Goal: Check status: Check status

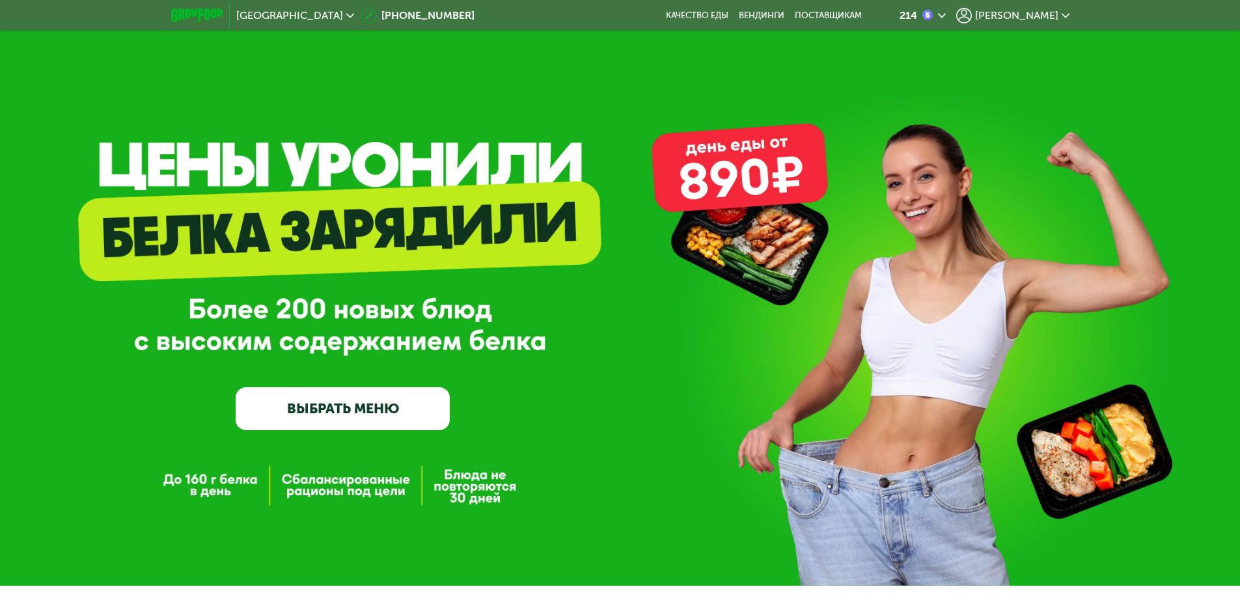
click at [1020, 17] on span "[PERSON_NAME]" at bounding box center [1016, 15] width 83 height 10
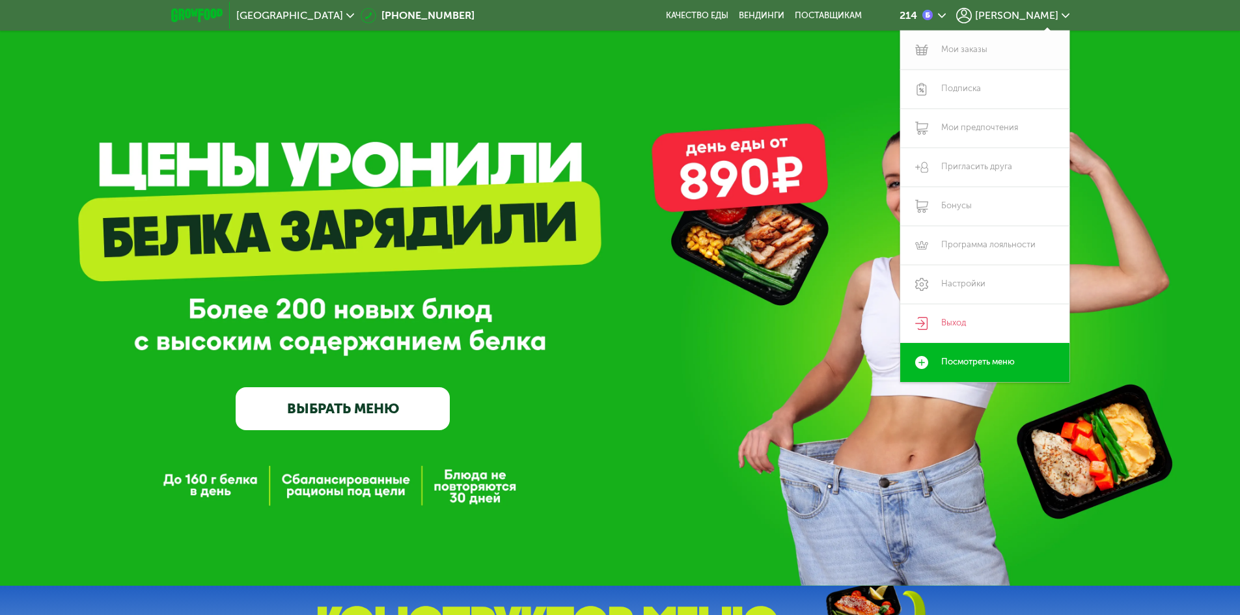
click at [975, 45] on link "Мои заказы" at bounding box center [984, 50] width 169 height 39
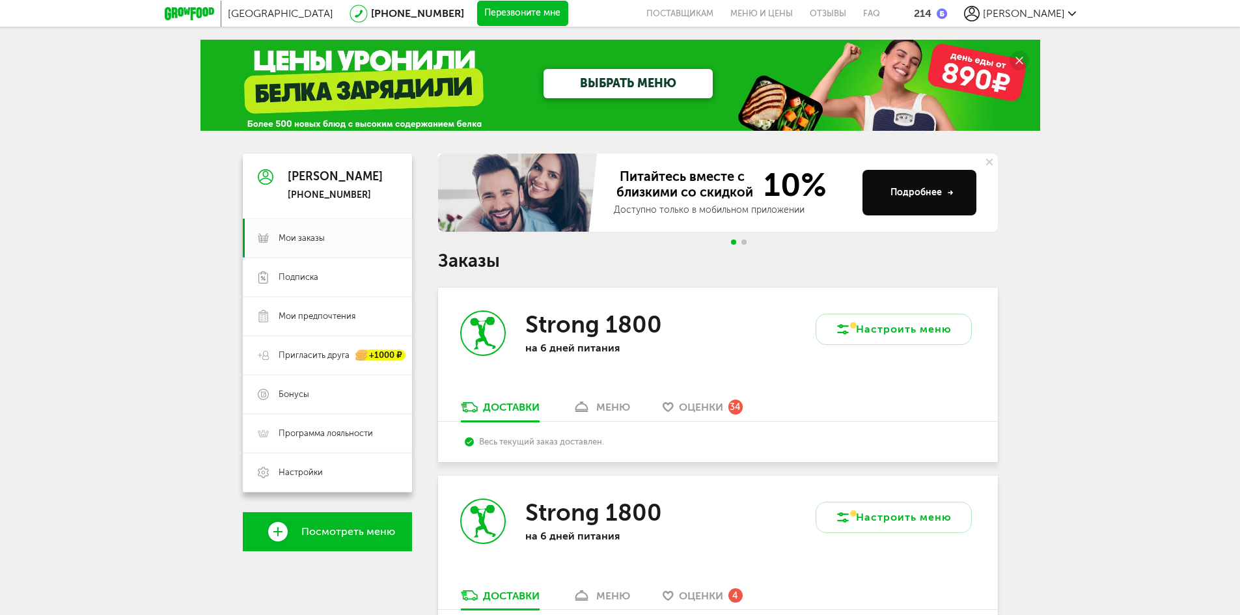
click at [596, 407] on link "меню" at bounding box center [601, 410] width 71 height 21
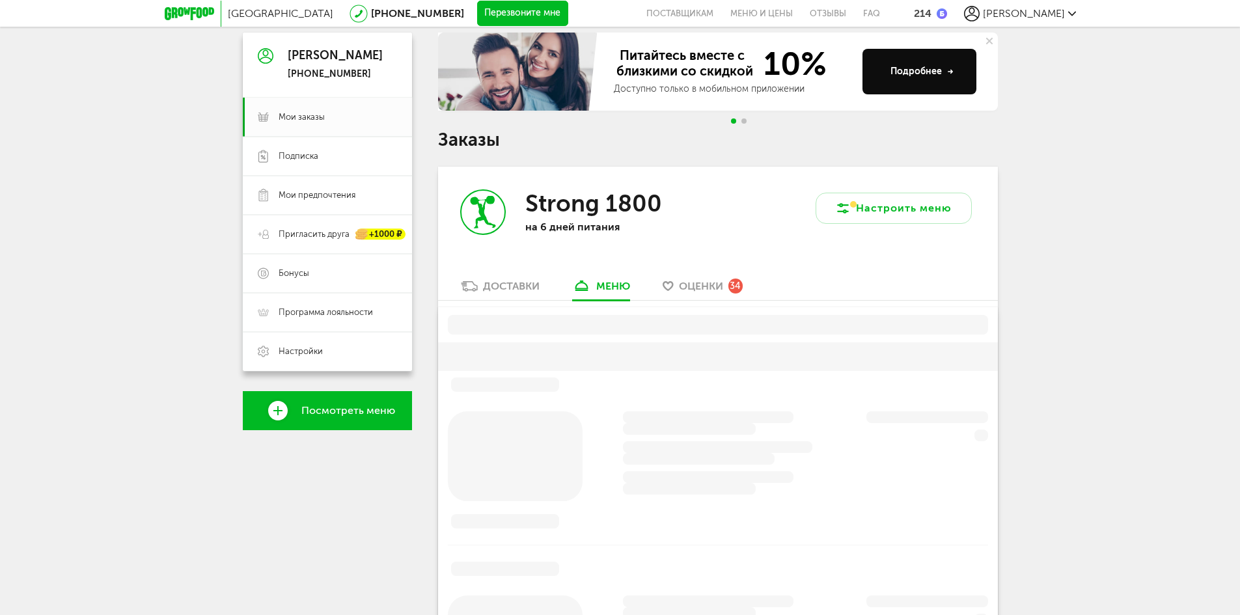
scroll to position [255, 0]
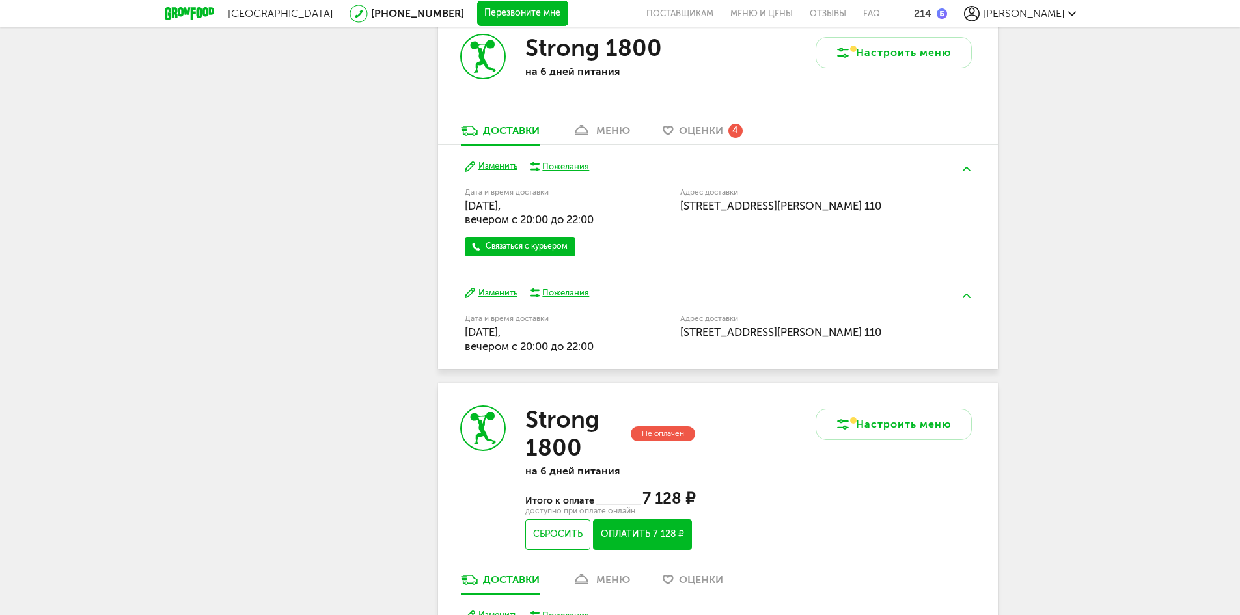
click at [618, 137] on div "меню" at bounding box center [613, 130] width 34 height 12
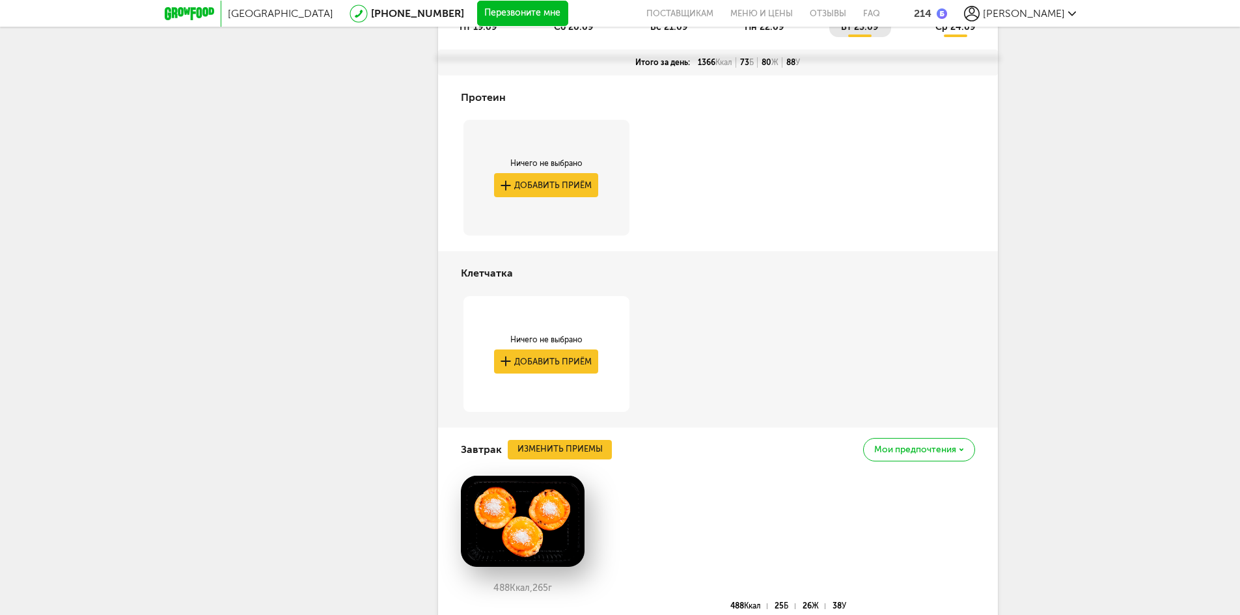
scroll to position [2152, 0]
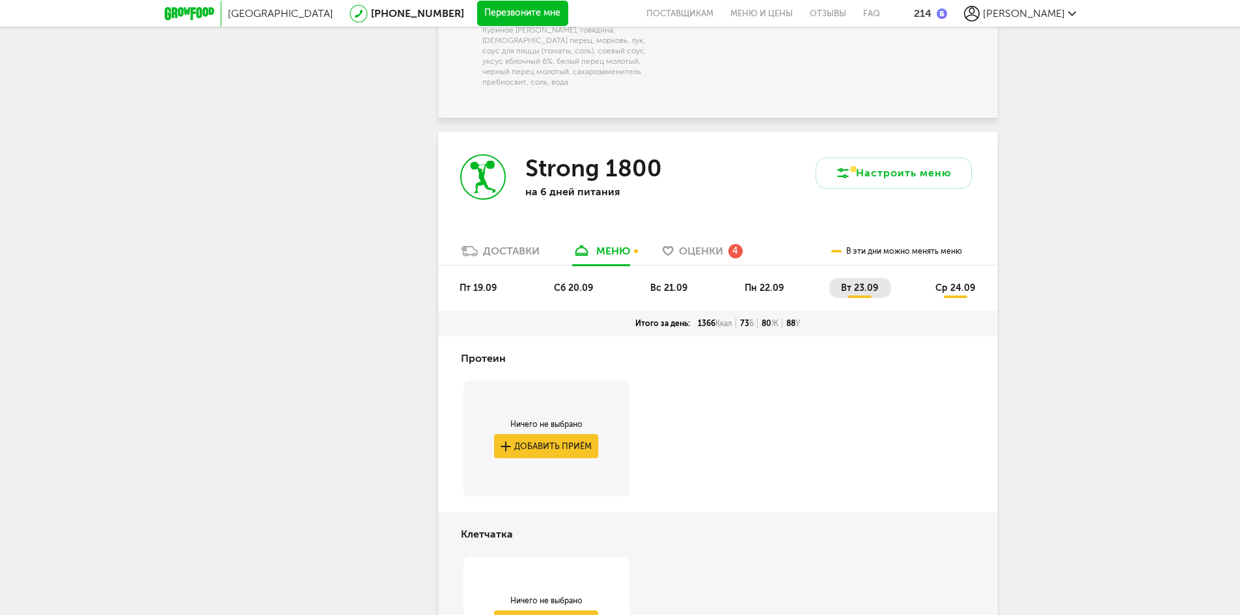
click at [457, 298] on li "пт 19.09" at bounding box center [479, 288] width 62 height 20
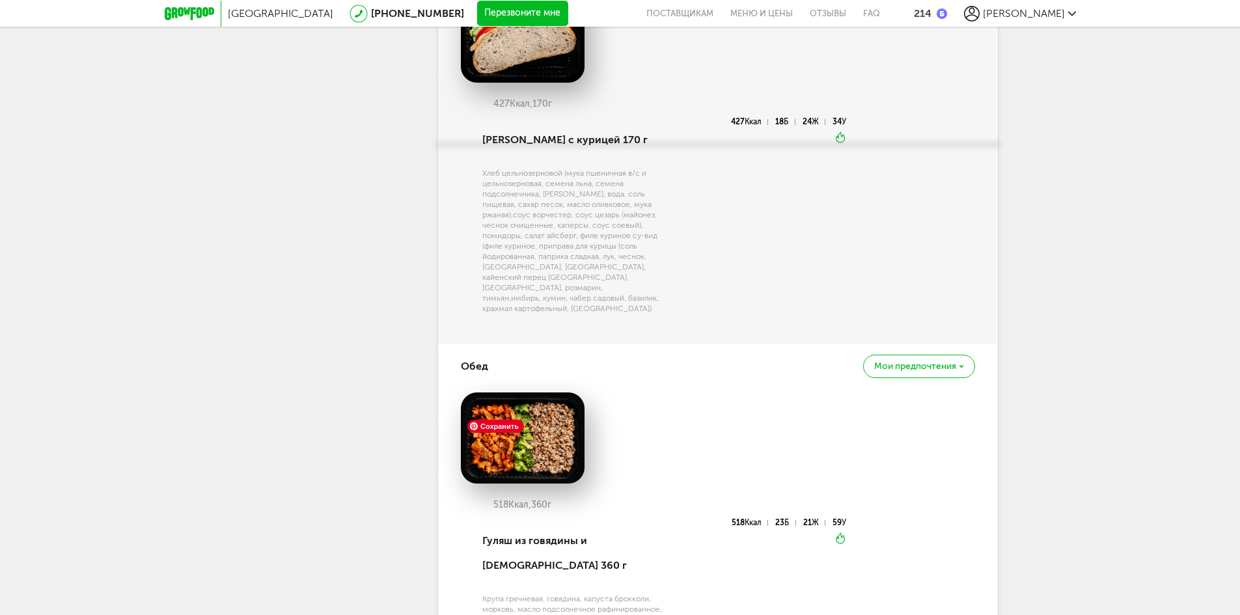
scroll to position [2543, 0]
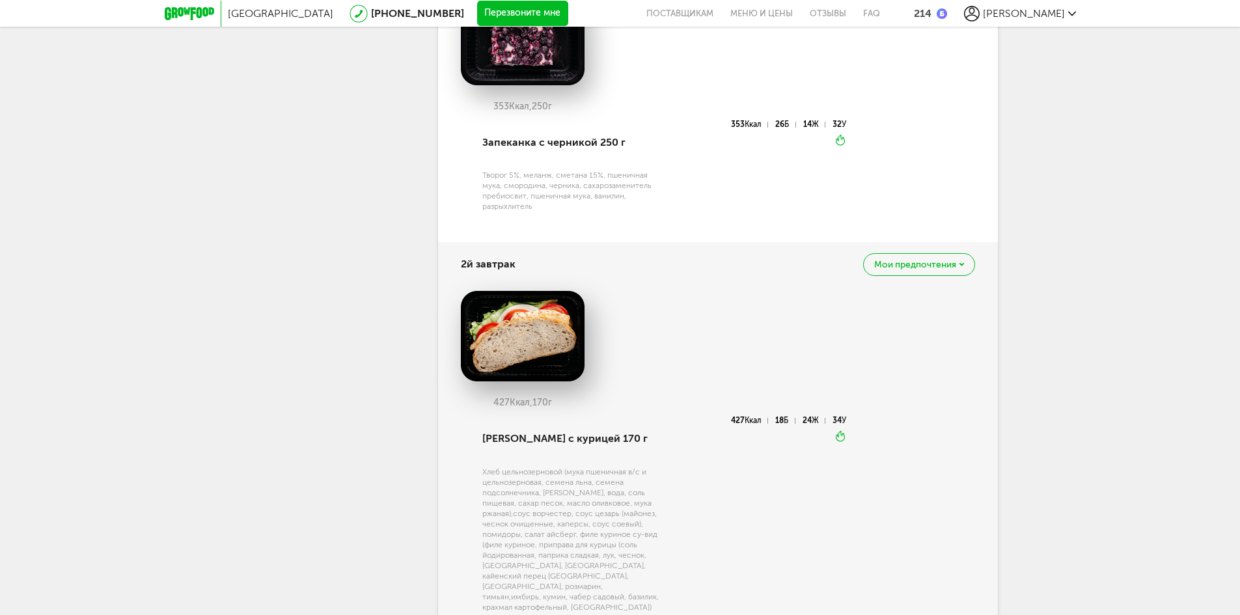
drag, startPoint x: 1064, startPoint y: 105, endPoint x: 1027, endPoint y: 128, distance: 43.2
